Goal: Information Seeking & Learning: Learn about a topic

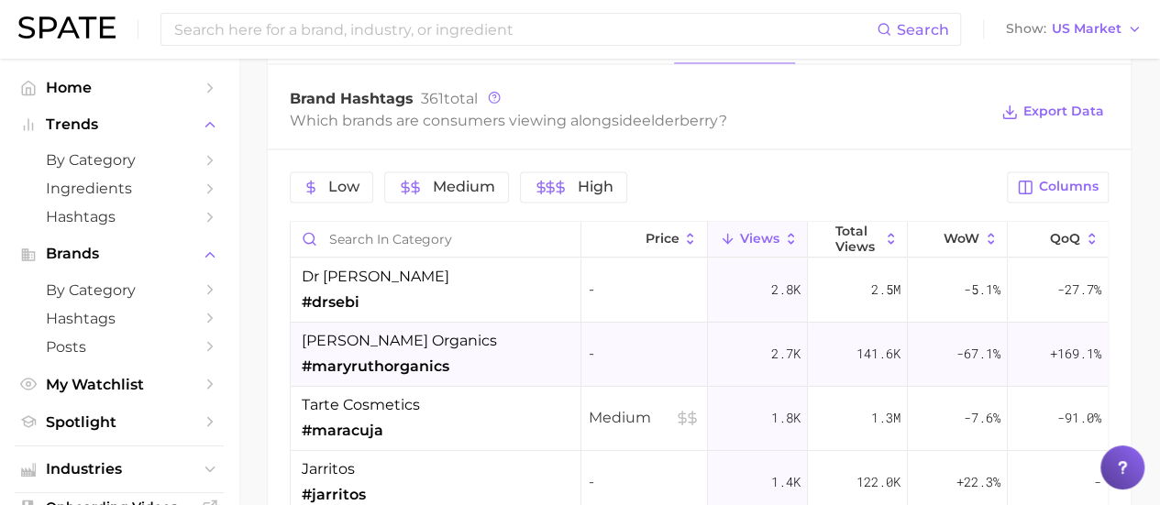
click at [386, 356] on span "#maryruthorganics" at bounding box center [376, 367] width 148 height 22
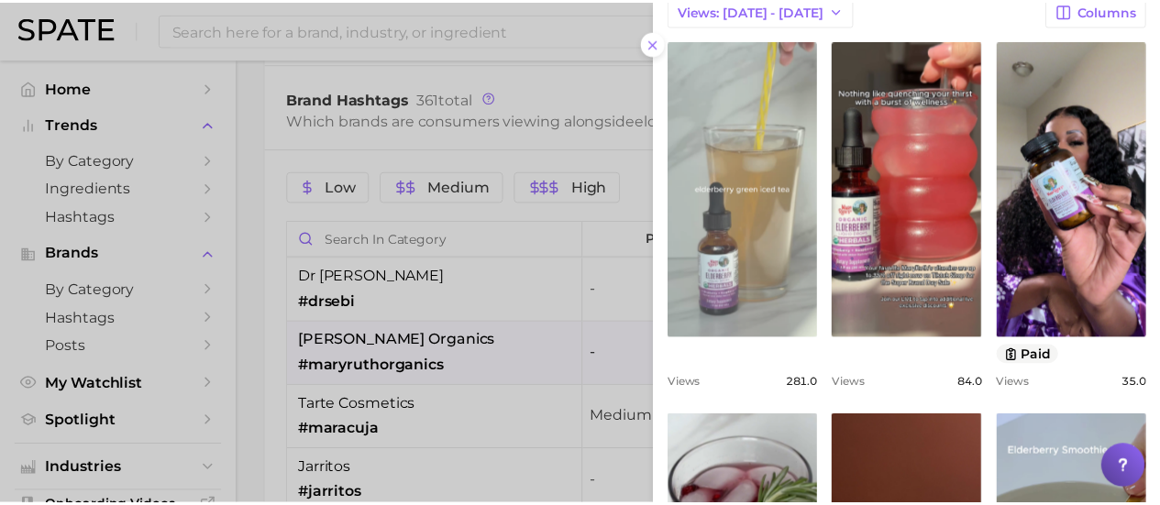
scroll to position [183, 0]
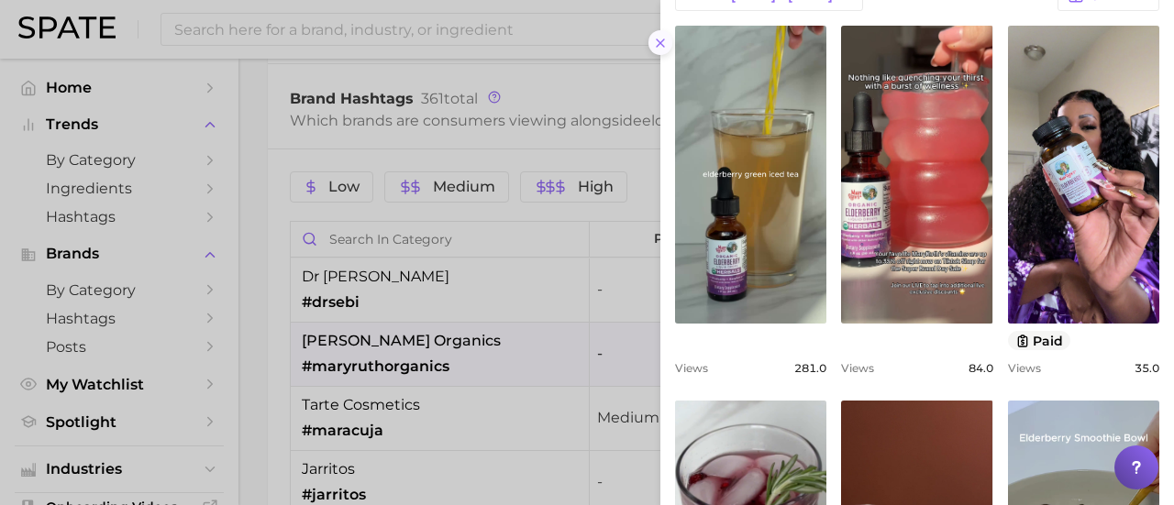
click at [668, 43] on button at bounding box center [661, 42] width 25 height 25
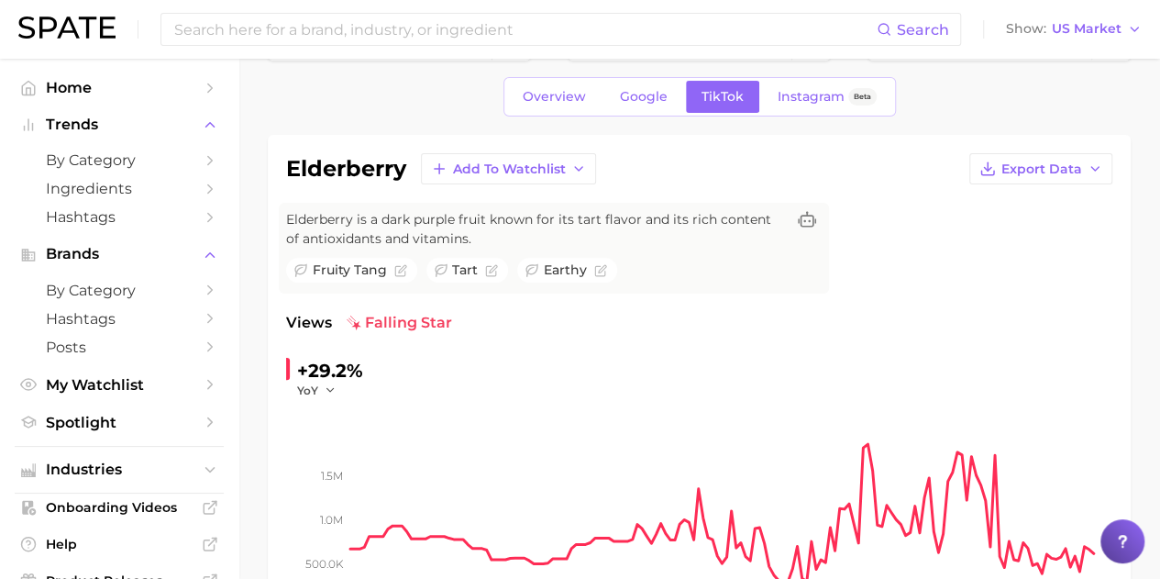
scroll to position [0, 0]
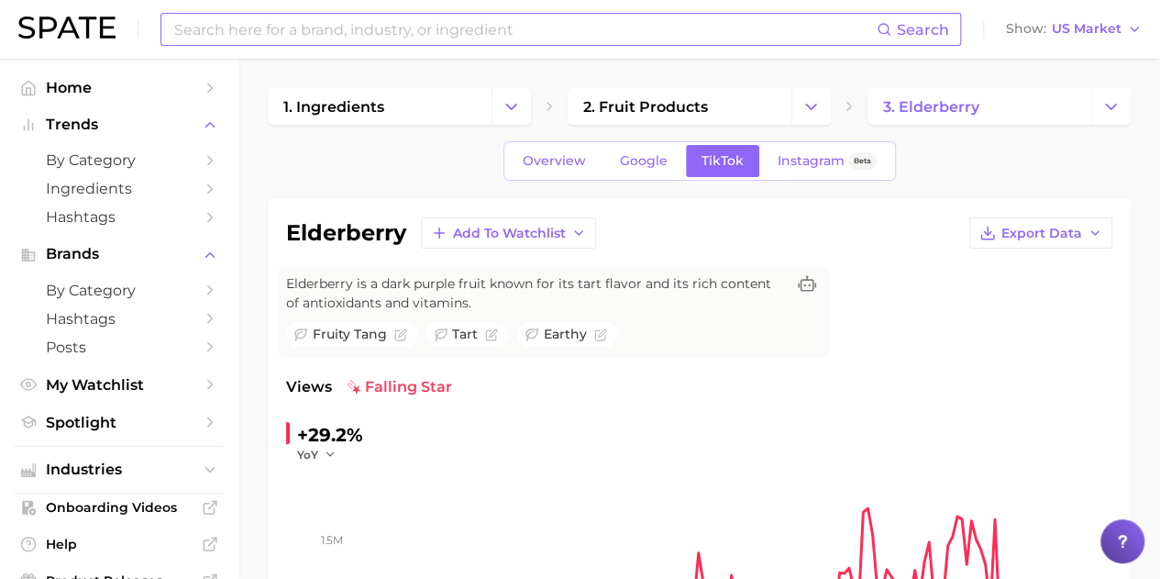
click at [410, 39] on input at bounding box center [524, 29] width 704 height 31
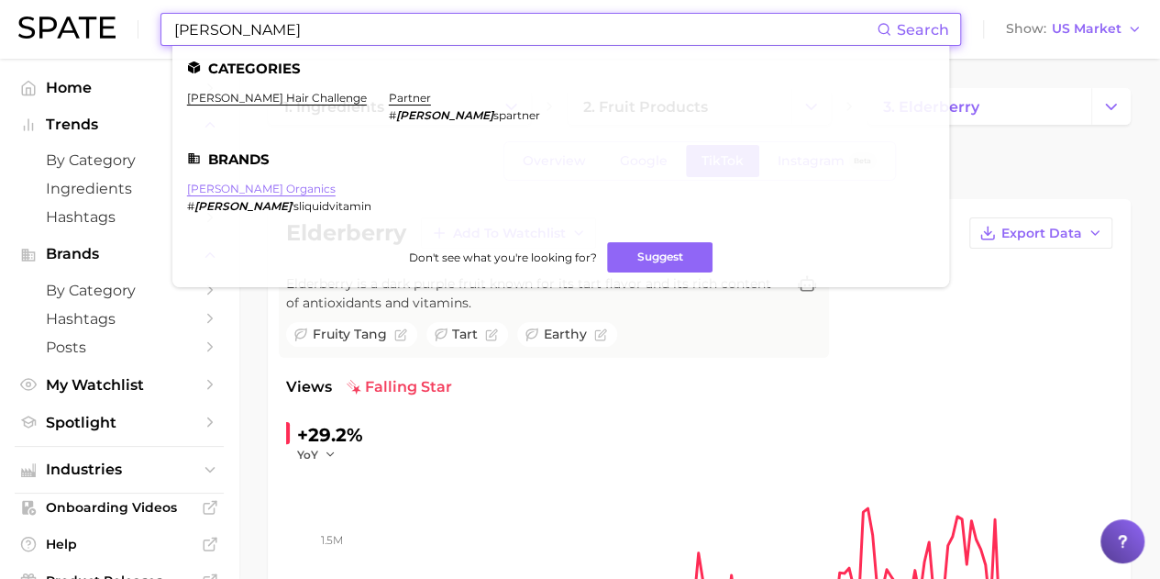
type input "[PERSON_NAME]"
click at [233, 189] on link "[PERSON_NAME] organics" at bounding box center [261, 189] width 149 height 14
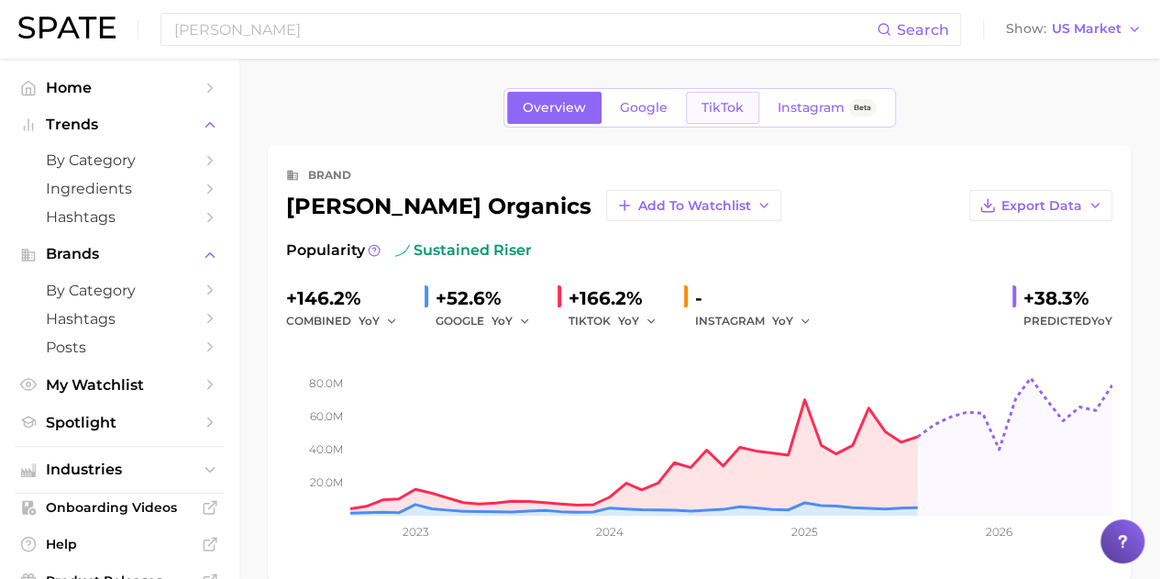
click at [726, 118] on link "TikTok" at bounding box center [722, 108] width 73 height 32
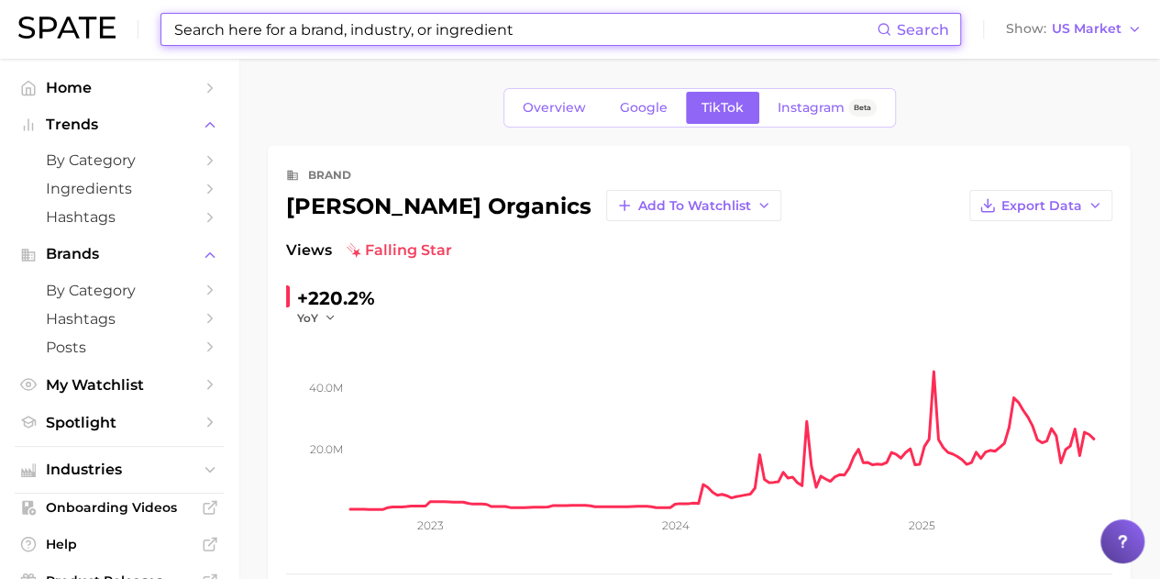
click at [264, 16] on input at bounding box center [524, 29] width 704 height 31
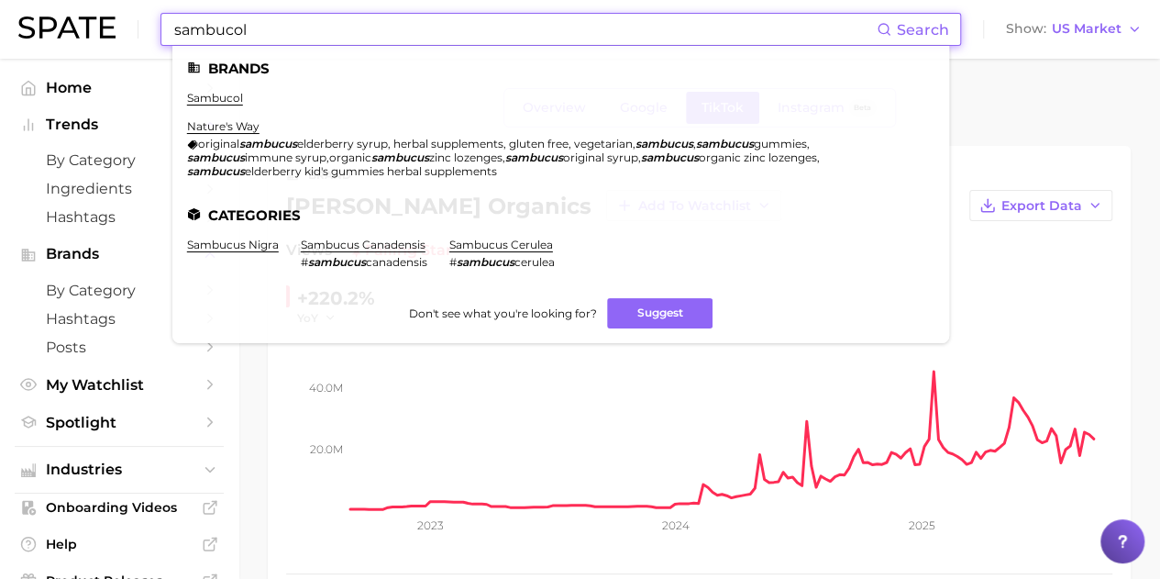
type input "sambucol"
click at [237, 105] on ul "sambucol nature's way original sambucus elderberry syrup, herbal supplements, g…" at bounding box center [561, 142] width 748 height 102
click at [237, 98] on link "sambucol" at bounding box center [215, 98] width 56 height 14
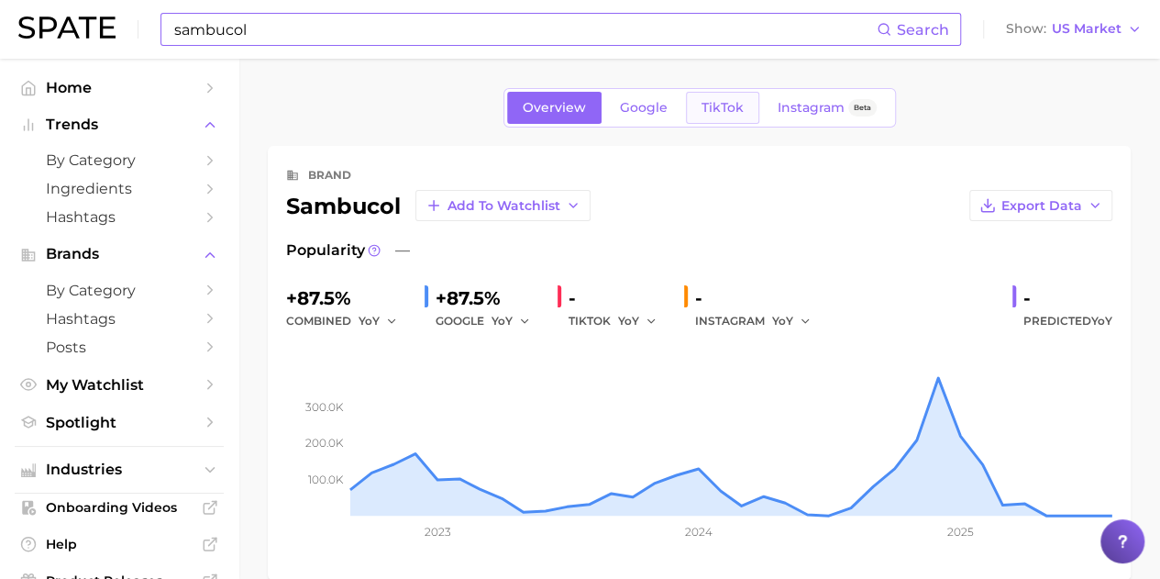
click at [745, 103] on link "TikTok" at bounding box center [722, 108] width 73 height 32
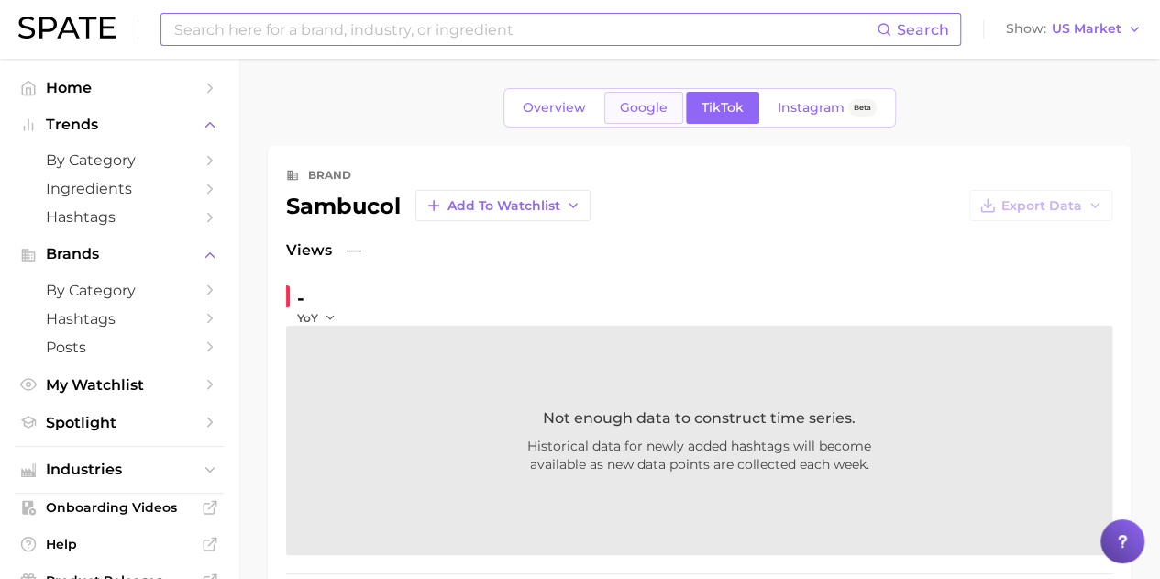
click at [671, 111] on link "Google" at bounding box center [643, 108] width 79 height 32
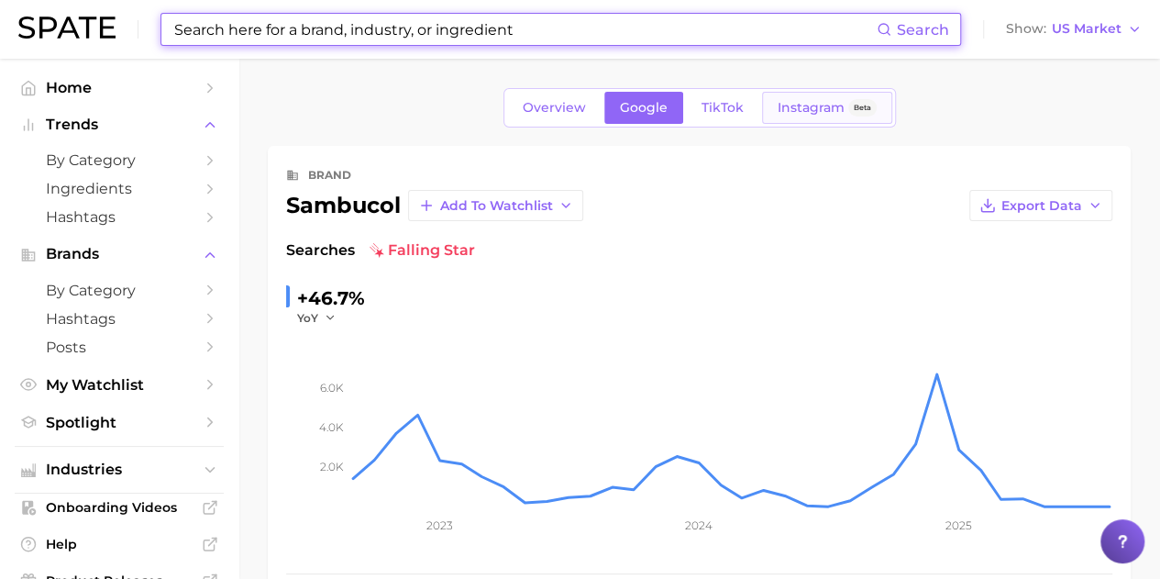
click at [848, 111] on span "Beta" at bounding box center [862, 107] width 28 height 17
